Goal: Task Accomplishment & Management: Use online tool/utility

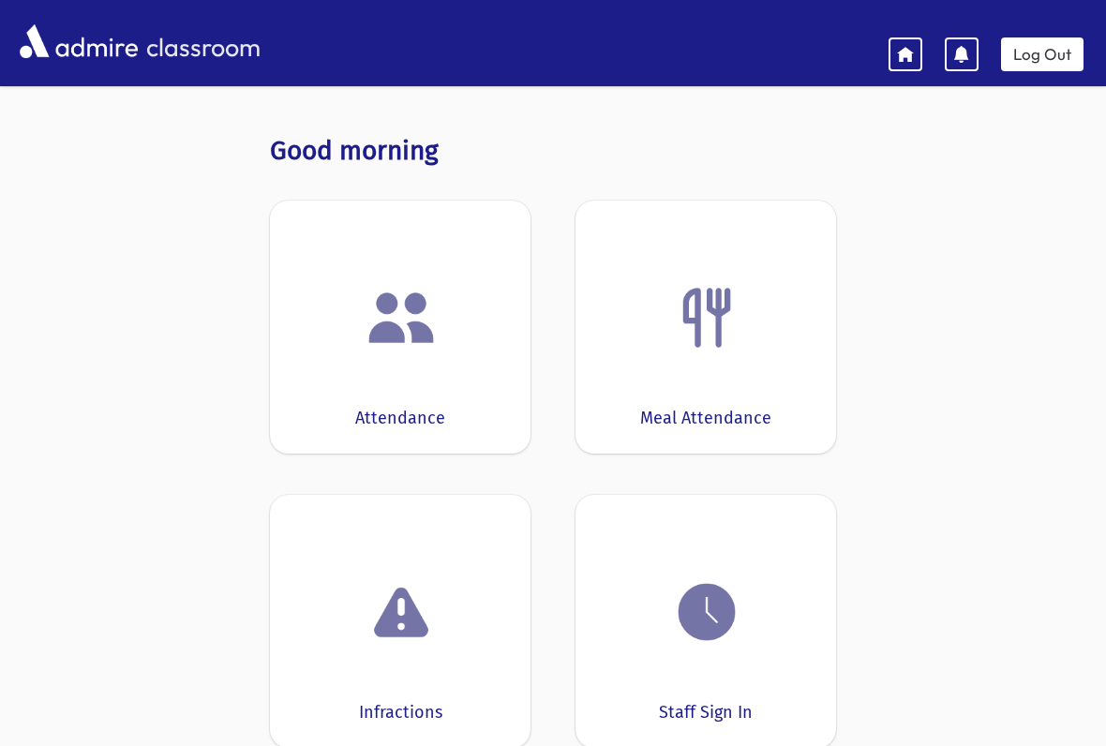
click at [421, 366] on div "Attendance" at bounding box center [400, 327] width 261 height 253
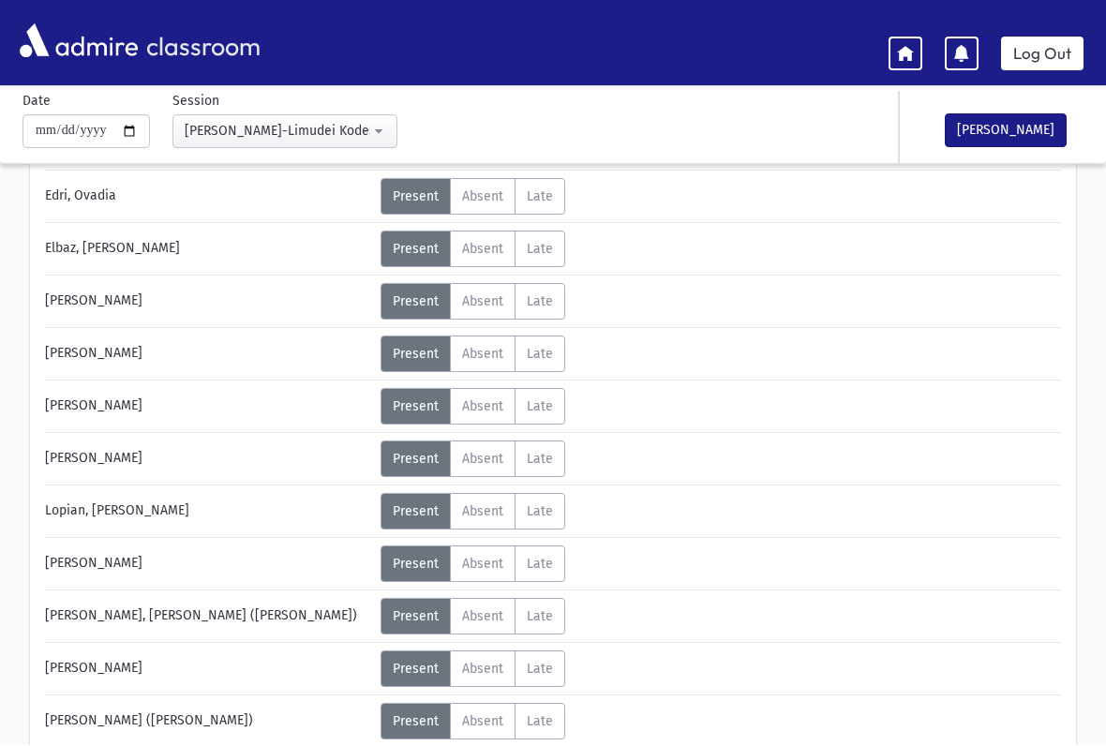
scroll to position [234, 0]
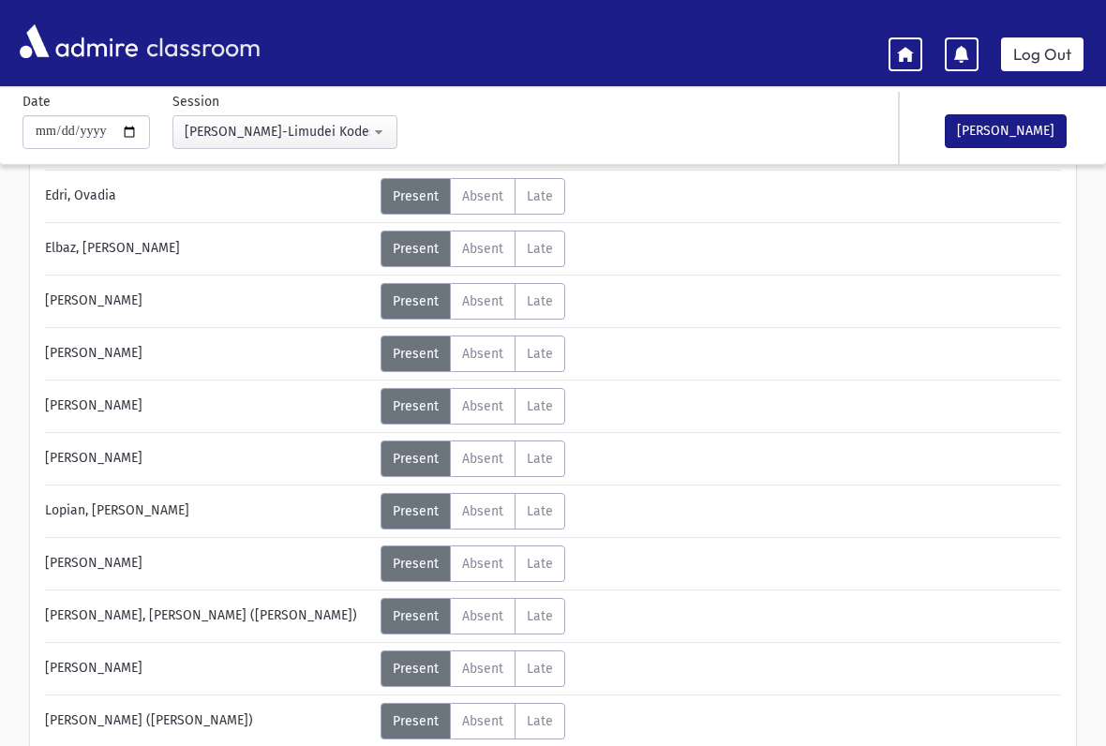
click at [492, 411] on span "Absent" at bounding box center [482, 406] width 41 height 16
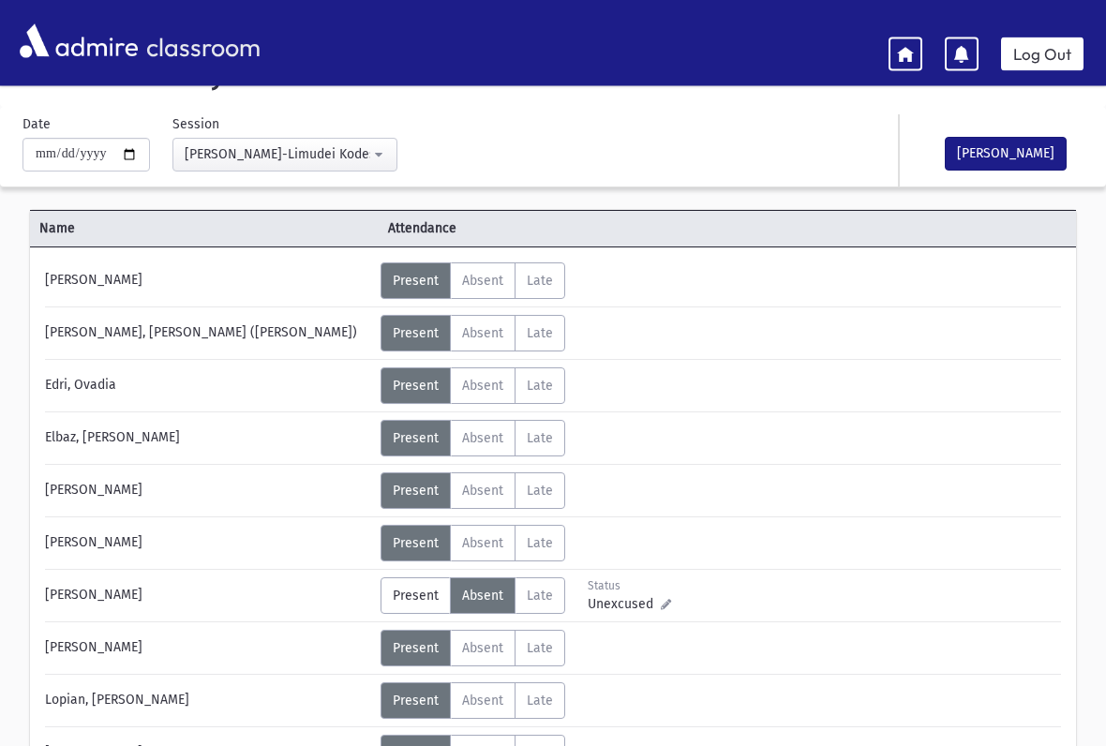
scroll to position [38, 0]
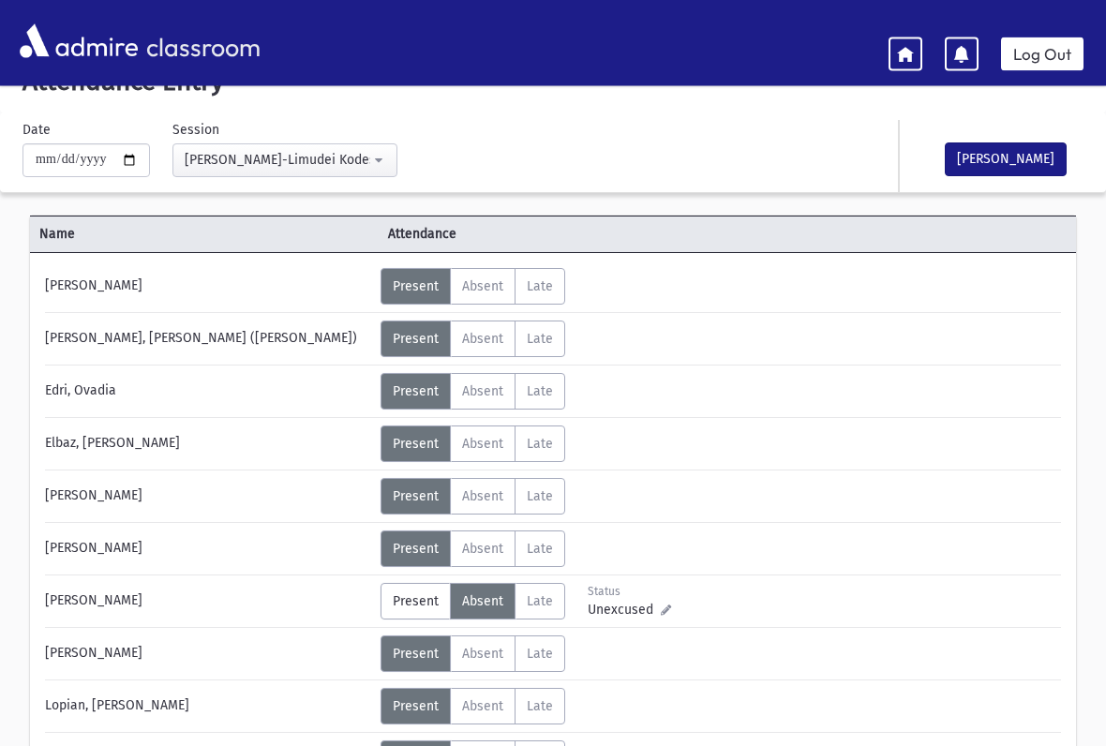
click at [768, 397] on div "Name Attendance [PERSON_NAME] Status Unexcused Admin: Present P Absent" at bounding box center [553, 689] width 1106 height 952
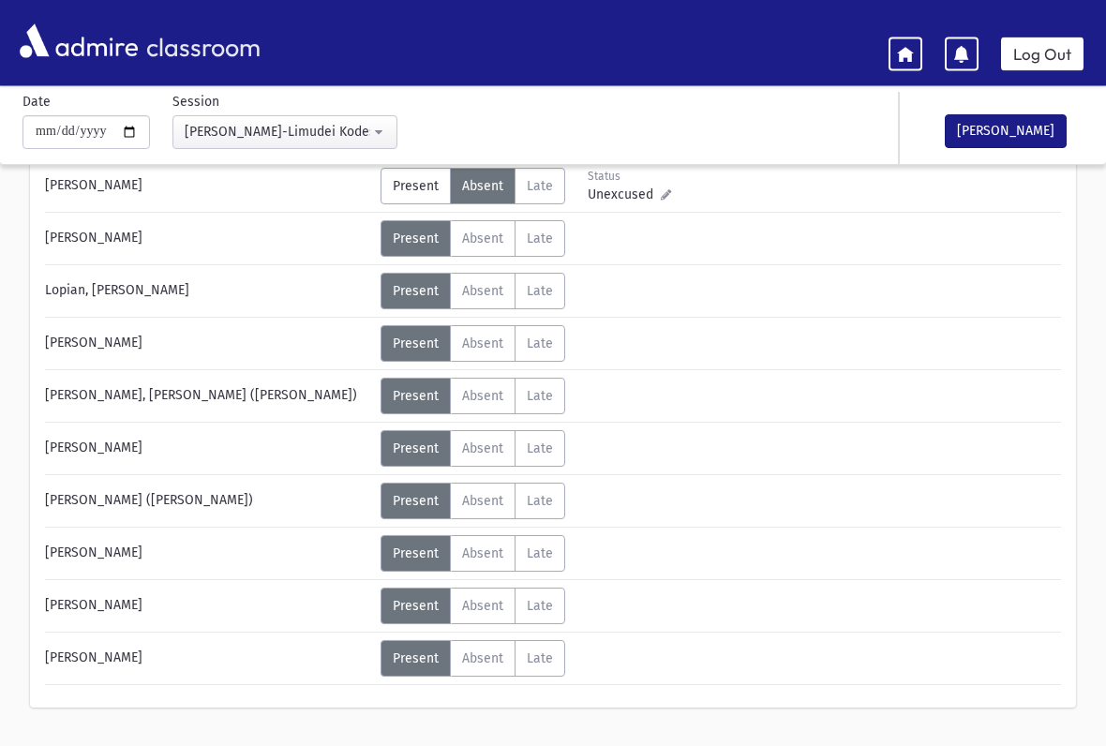
scroll to position [456, 0]
click at [494, 507] on span "Absent" at bounding box center [482, 500] width 41 height 16
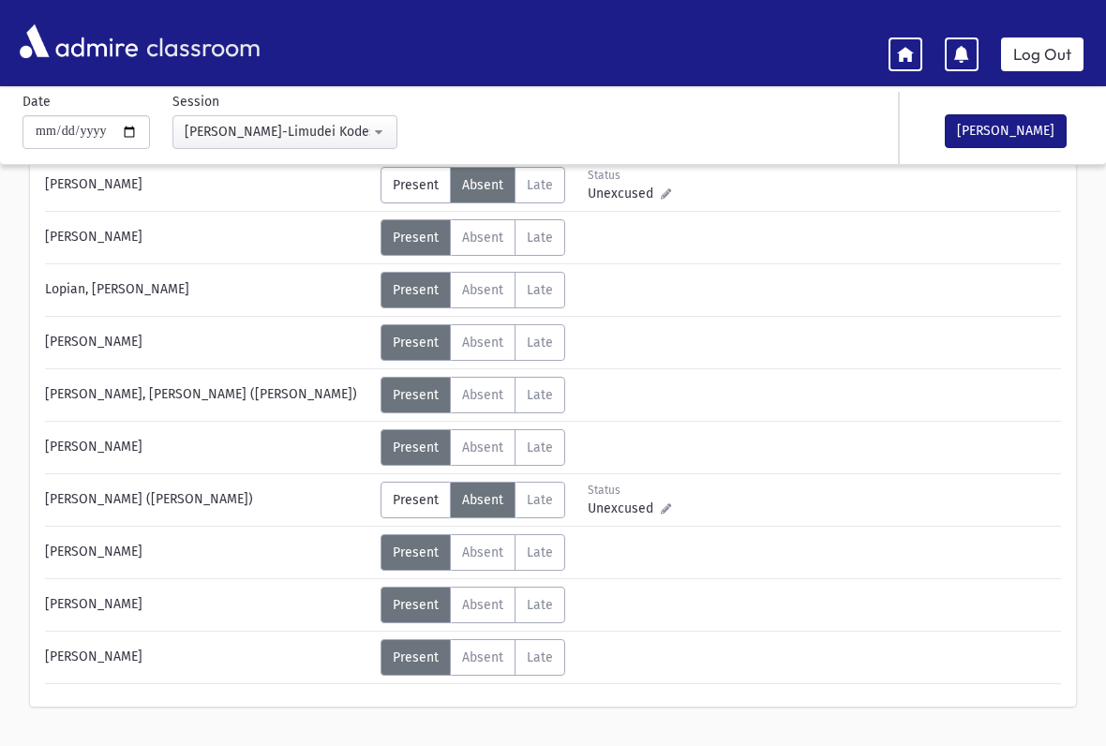
click at [542, 507] on span "Late" at bounding box center [540, 500] width 26 height 16
click at [498, 503] on span "Absent" at bounding box center [482, 500] width 41 height 16
